Goal: Task Accomplishment & Management: Use online tool/utility

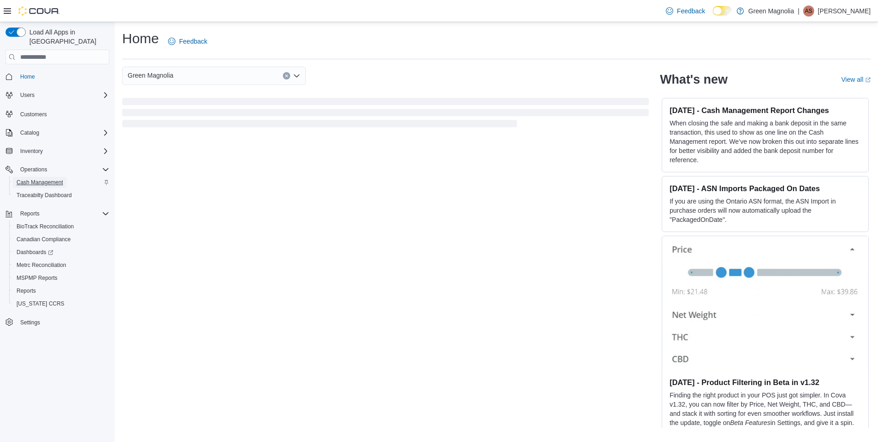
click at [45, 179] on span "Cash Management" at bounding box center [40, 182] width 46 height 7
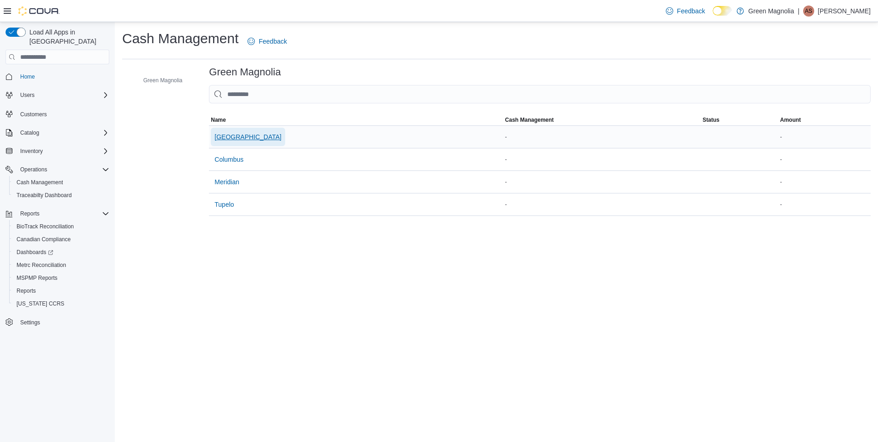
click at [231, 136] on span "[GEOGRAPHIC_DATA]" at bounding box center [247, 136] width 67 height 9
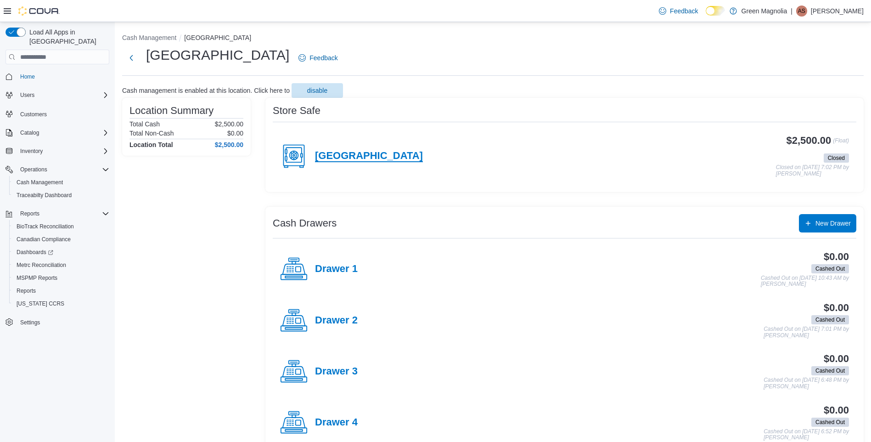
click at [337, 153] on h4 "[GEOGRAPHIC_DATA]" at bounding box center [369, 156] width 108 height 12
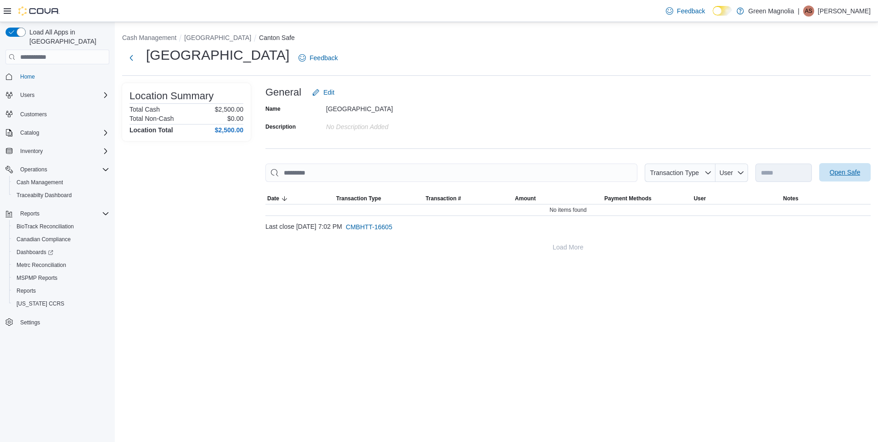
click at [843, 177] on span "Open Safe" at bounding box center [844, 172] width 31 height 9
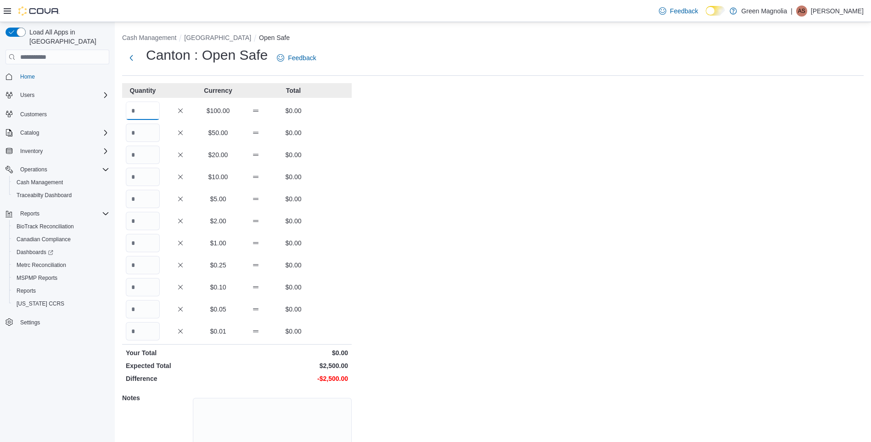
click at [143, 107] on input "Quantity" at bounding box center [143, 110] width 34 height 18
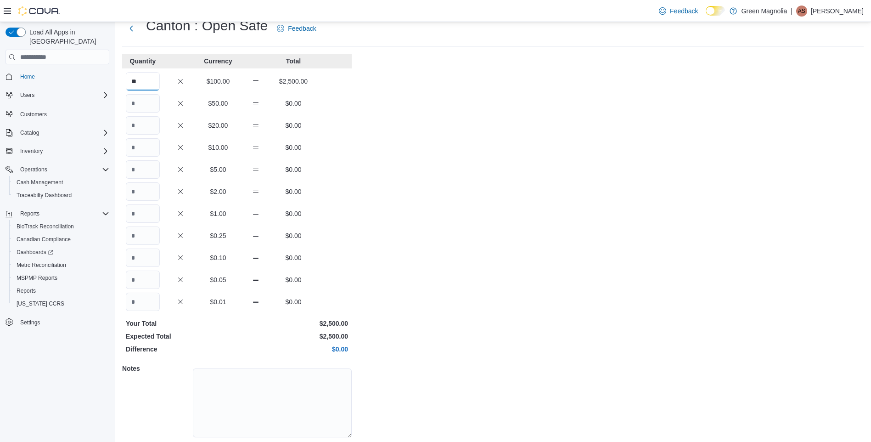
scroll to position [59, 0]
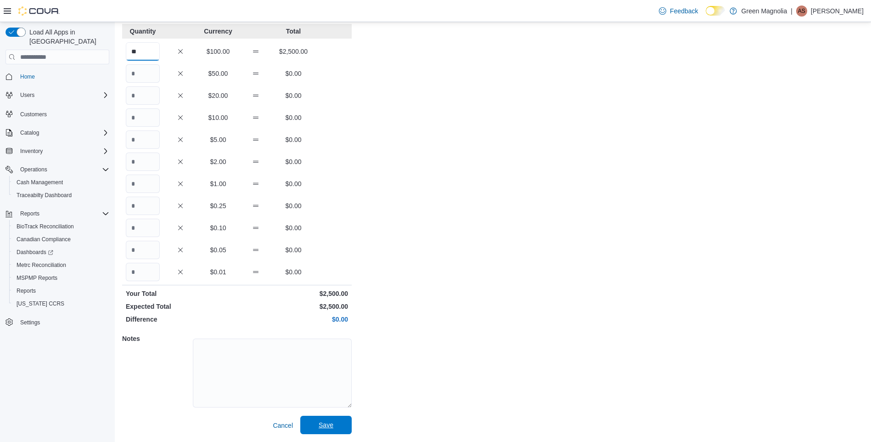
type input "**"
click at [329, 424] on span "Save" at bounding box center [326, 424] width 15 height 9
